Goal: Transaction & Acquisition: Purchase product/service

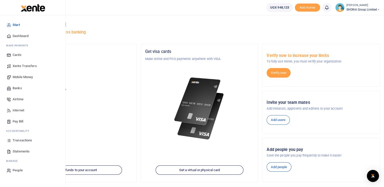
click at [25, 77] on span "Mobile Money" at bounding box center [23, 77] width 20 height 5
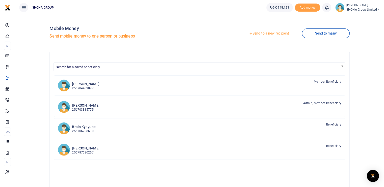
click at [271, 34] on link "Send to a new recipient" at bounding box center [269, 33] width 66 height 9
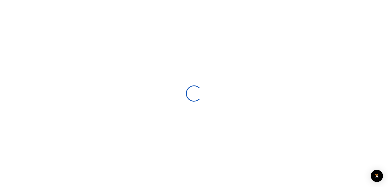
select select
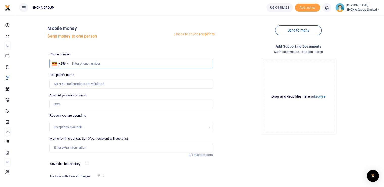
click at [190, 63] on input "text" at bounding box center [131, 64] width 163 height 10
type input "0704861850"
type input "Daudi Manzi"
click at [74, 63] on input "0704861850" at bounding box center [131, 64] width 163 height 10
type input "704861850"
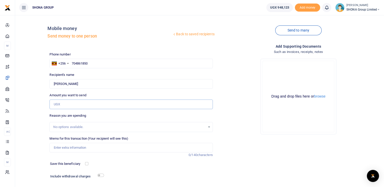
click at [82, 101] on input "Amount you want to send" at bounding box center [131, 105] width 163 height 10
paste input "392900"
type input "392,900"
click at [72, 148] on input "Memo for this transaction (Your recipient will see this)" at bounding box center [131, 148] width 163 height 10
click at [110, 148] on input "Being onward payment for the Neycha peer meeting meals" at bounding box center [131, 148] width 163 height 10
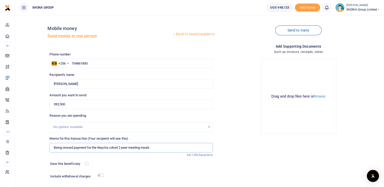
click at [152, 148] on input "Being onward payment for the Neycha cohort 2 peer meeting meals" at bounding box center [131, 148] width 163 height 10
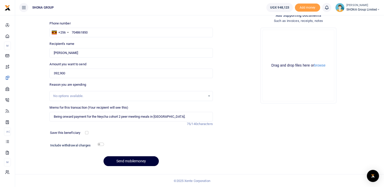
click at [148, 162] on button "Send mobilemoney" at bounding box center [131, 162] width 55 height 10
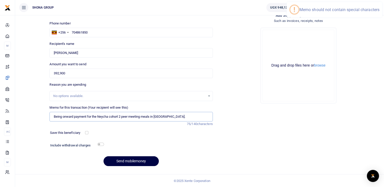
click at [171, 116] on input "Being onward payment for the Neycha cohort 2 peer meeting meals in Nairobi." at bounding box center [131, 117] width 163 height 10
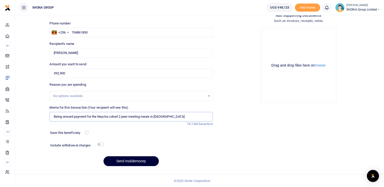
type input "Being onward payment for the Neycha cohort 2 peer meeting meals in Nairobi"
click at [132, 161] on button "Send mobilemoney" at bounding box center [131, 162] width 55 height 10
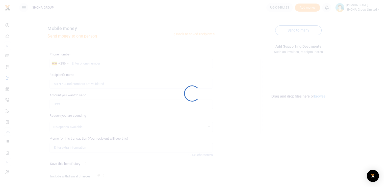
scroll to position [31, 0]
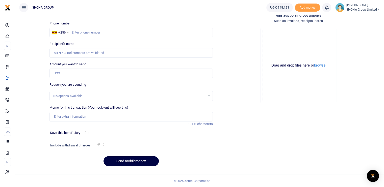
click at [348, 73] on div "Drop your files here Drag and drop files here or browse Powered by Uppy" at bounding box center [298, 66] width 163 height 84
